Goal: Transaction & Acquisition: Purchase product/service

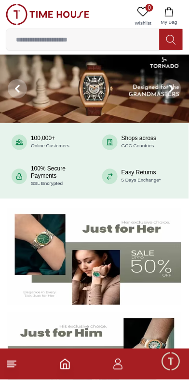
click at [92, 340] on img at bounding box center [95, 361] width 174 height 97
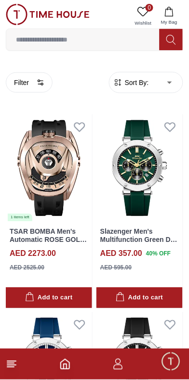
click at [36, 273] on div "AED 2273.00 AED 2525.00" at bounding box center [49, 264] width 79 height 32
click at [35, 269] on div "AED 2273.00 AED 2525.00" at bounding box center [49, 264] width 79 height 32
click at [35, 268] on div "AED 2273.00 AED 2525.00" at bounding box center [49, 264] width 79 height 32
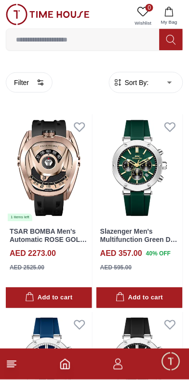
click at [35, 269] on div "AED 2273.00 AED 2525.00" at bounding box center [49, 264] width 79 height 32
click at [34, 267] on div "AED 2273.00 AED 2525.00" at bounding box center [49, 264] width 79 height 32
click at [35, 268] on div "AED 2273.00 AED 2525.00" at bounding box center [49, 264] width 79 height 32
click at [35, 269] on div "AED 2273.00 AED 2525.00" at bounding box center [49, 264] width 79 height 32
click at [35, 268] on div "AED 2273.00 AED 2525.00" at bounding box center [49, 264] width 79 height 32
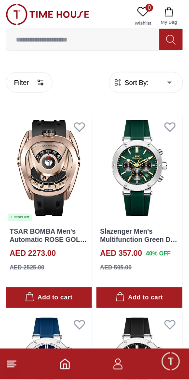
click at [35, 268] on div "AED 2273.00 AED 2525.00" at bounding box center [49, 264] width 79 height 32
click at [36, 269] on div "AED 2273.00 AED 2525.00" at bounding box center [49, 264] width 79 height 32
click at [35, 268] on div "AED 2273.00 AED 2525.00" at bounding box center [49, 264] width 79 height 32
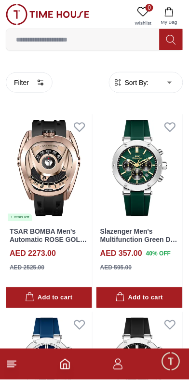
click at [37, 270] on div "AED 2273.00 AED 2525.00" at bounding box center [49, 264] width 79 height 32
click at [37, 268] on div "AED 2273.00 AED 2525.00" at bounding box center [49, 264] width 79 height 32
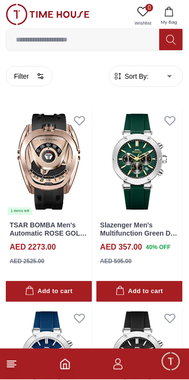
scroll to position [7, 0]
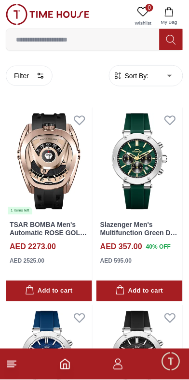
click at [23, 213] on div "1 items left" at bounding box center [20, 211] width 25 height 8
click at [23, 211] on div "1 items left" at bounding box center [20, 211] width 25 height 8
click at [25, 225] on link "TSAR BOMBA Men's Automatic ROSE GOLD Dial Watch - TB8213ASET-07" at bounding box center [48, 237] width 77 height 32
click at [24, 212] on div "1 items left" at bounding box center [20, 211] width 25 height 8
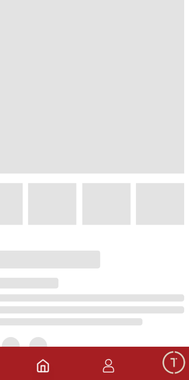
click at [52, 254] on div at bounding box center [87, 350] width 186 height 199
click at [51, 244] on div at bounding box center [95, 234] width 170 height 34
click at [51, 252] on div at bounding box center [87, 350] width 186 height 199
click at [98, 342] on div at bounding box center [95, 349] width 170 height 14
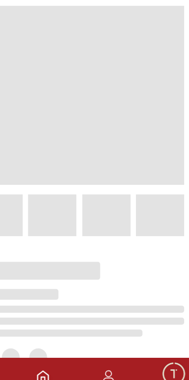
click at [51, 240] on div at bounding box center [95, 234] width 170 height 34
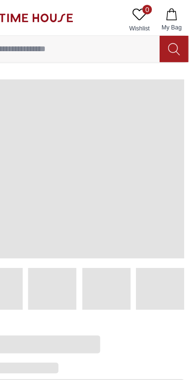
click at [39, 153] on span at bounding box center [95, 136] width 170 height 145
click at [43, 174] on span at bounding box center [95, 136] width 170 height 145
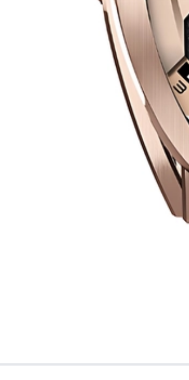
click at [40, 183] on img at bounding box center [94, 134] width 161 height 126
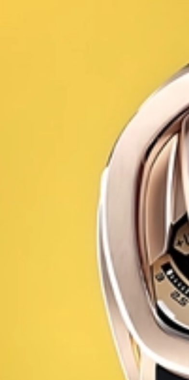
click at [38, 199] on div at bounding box center [31, 190] width 63 height 380
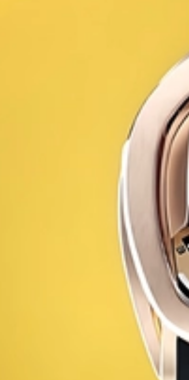
click at [35, 190] on div at bounding box center [31, 190] width 63 height 380
